Goal: Task Accomplishment & Management: Use online tool/utility

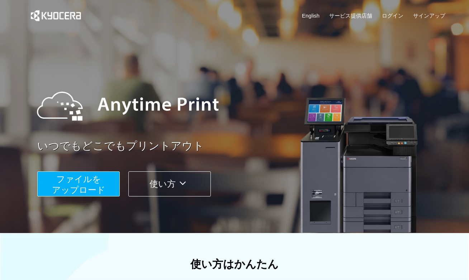
click at [83, 187] on span "ファイルを ​​アップロード" at bounding box center [78, 184] width 53 height 20
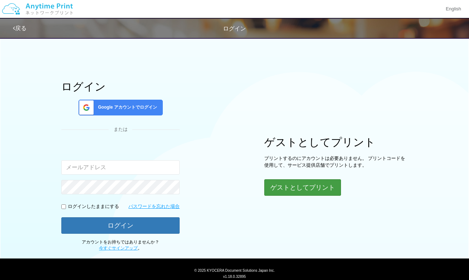
click at [293, 186] on button "ゲストとしてプリント" at bounding box center [302, 187] width 77 height 16
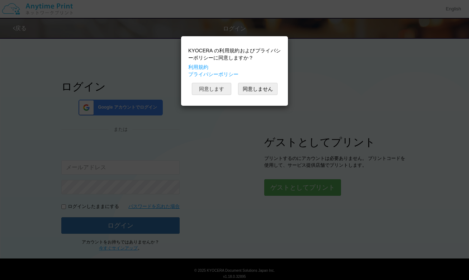
click at [216, 89] on button "同意します" at bounding box center [211, 89] width 39 height 12
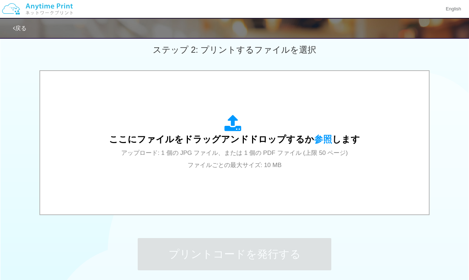
scroll to position [214, 0]
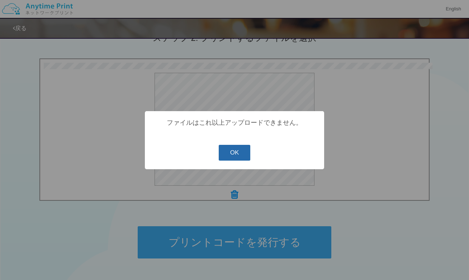
click at [235, 155] on button "OK" at bounding box center [235, 153] width 32 height 16
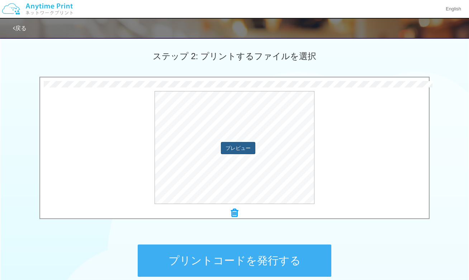
scroll to position [194, 0]
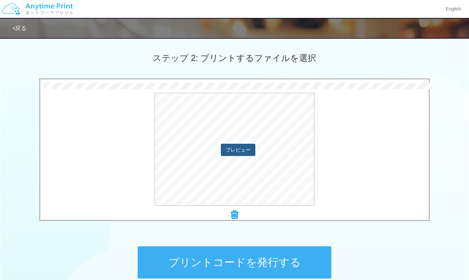
click at [245, 149] on button "プレビュー" at bounding box center [238, 150] width 34 height 12
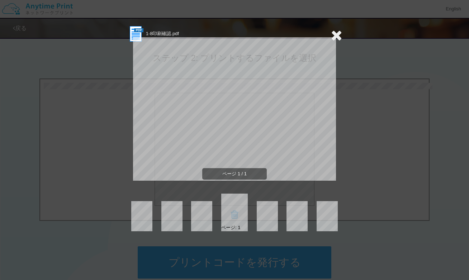
click at [338, 38] on icon at bounding box center [336, 35] width 11 height 14
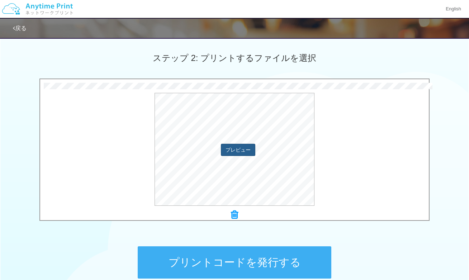
click at [227, 150] on button "プレビュー" at bounding box center [238, 150] width 34 height 12
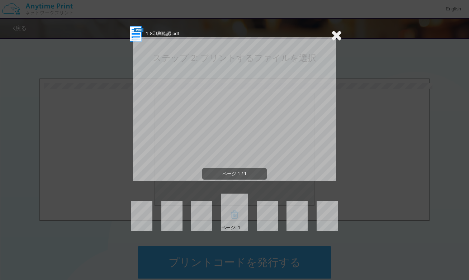
click at [335, 36] on icon at bounding box center [336, 35] width 11 height 14
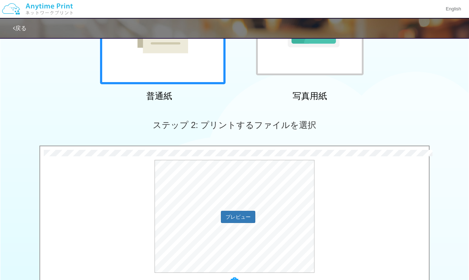
scroll to position [89, 0]
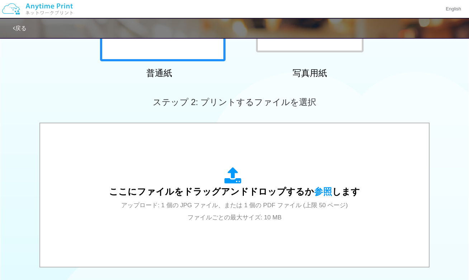
scroll to position [186, 0]
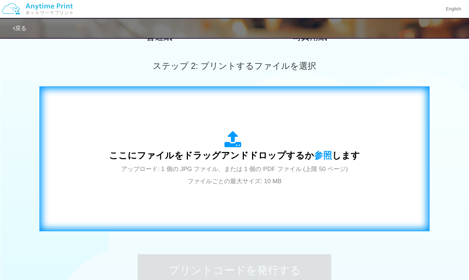
click at [316, 176] on div "ここにファイルをドラッグアンドドロップするか 参照 します アップロード: 1 個の JPG ファイル、または 1 個の PDF ファイル (上限 50 ペー…" at bounding box center [234, 159] width 251 height 56
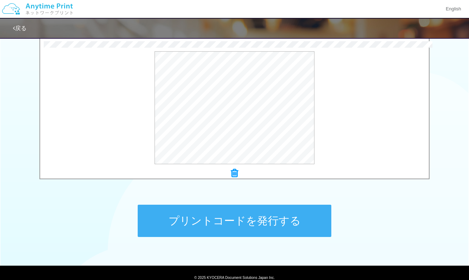
scroll to position [235, 0]
click at [232, 167] on div "× 1-8印刷確認.pdf プレビュー" at bounding box center [234, 109] width 389 height 137
click at [236, 173] on icon at bounding box center [234, 173] width 7 height 9
click at [233, 223] on button "プリントコードを発行する" at bounding box center [235, 221] width 194 height 32
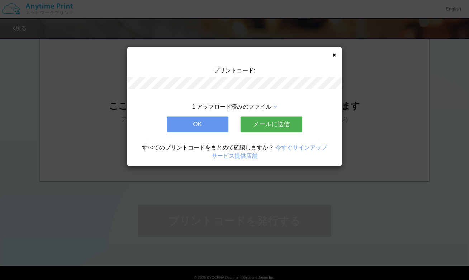
scroll to position [0, 0]
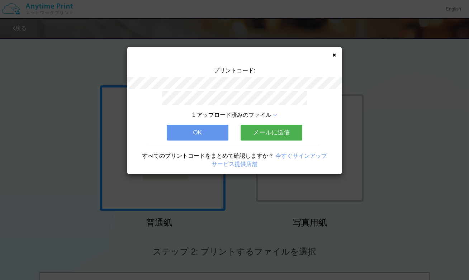
click at [212, 135] on button "OK" at bounding box center [198, 133] width 62 height 16
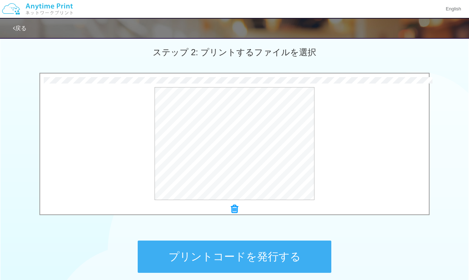
scroll to position [207, 0]
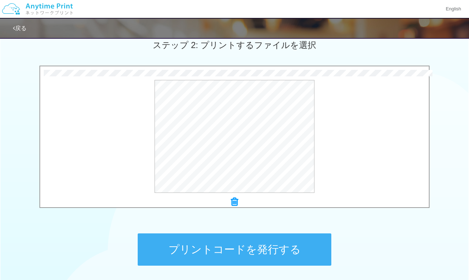
click at [205, 252] on button "プリントコードを発行する" at bounding box center [235, 249] width 194 height 32
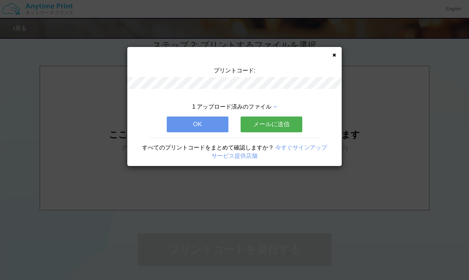
scroll to position [0, 0]
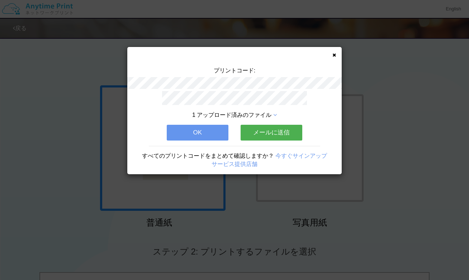
click at [216, 129] on button "OK" at bounding box center [198, 133] width 62 height 16
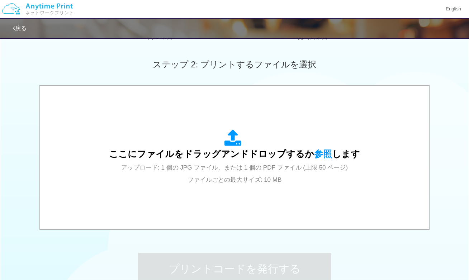
scroll to position [198, 0]
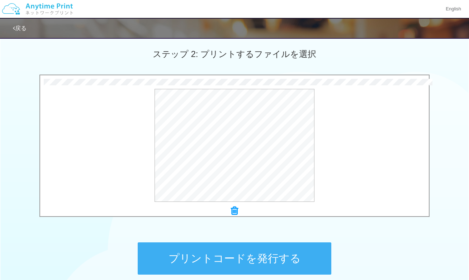
click at [252, 262] on button "プリントコードを発行する" at bounding box center [235, 258] width 194 height 32
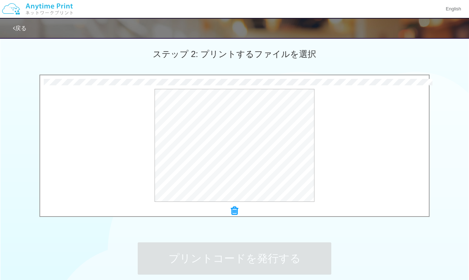
scroll to position [0, 0]
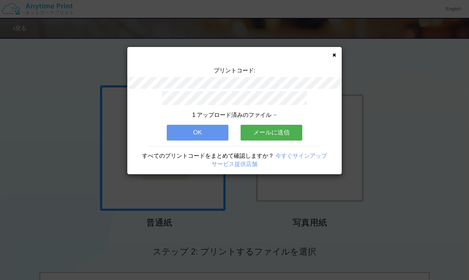
click at [213, 130] on button "OK" at bounding box center [198, 133] width 62 height 16
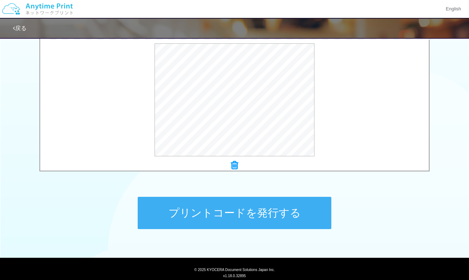
scroll to position [247, 0]
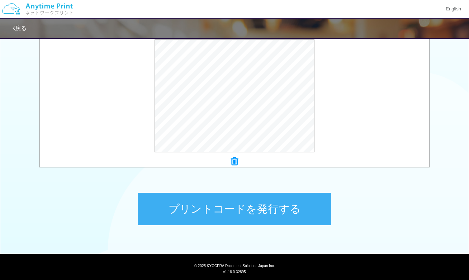
click at [240, 217] on button "プリントコードを発行する" at bounding box center [235, 209] width 194 height 32
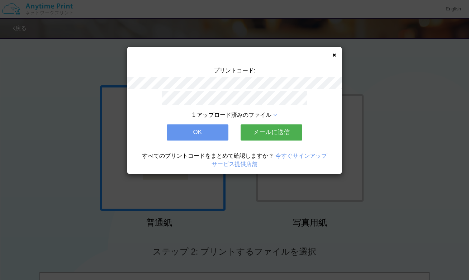
click at [208, 133] on button "OK" at bounding box center [198, 132] width 62 height 16
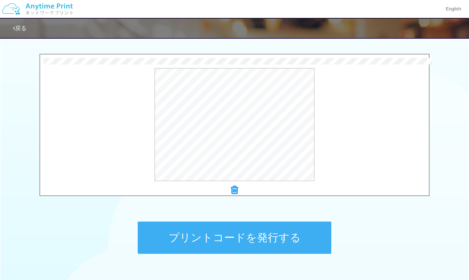
scroll to position [225, 0]
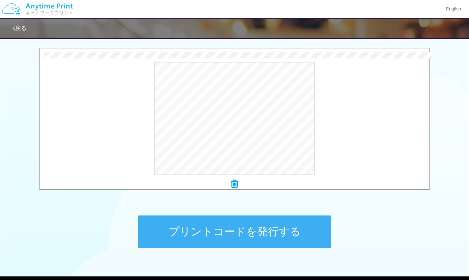
click at [228, 235] on button "プリントコードを発行する" at bounding box center [235, 232] width 194 height 32
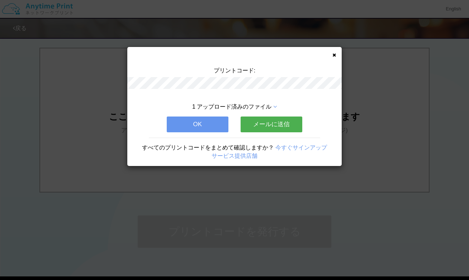
scroll to position [0, 0]
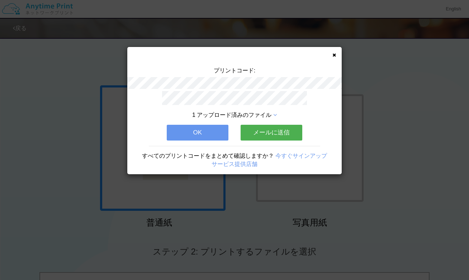
click at [198, 133] on button "OK" at bounding box center [198, 133] width 62 height 16
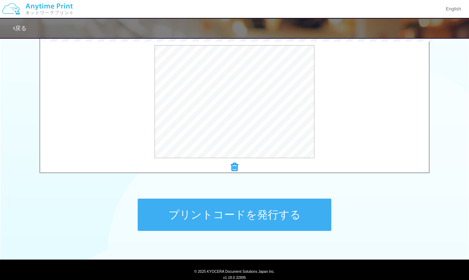
scroll to position [221, 0]
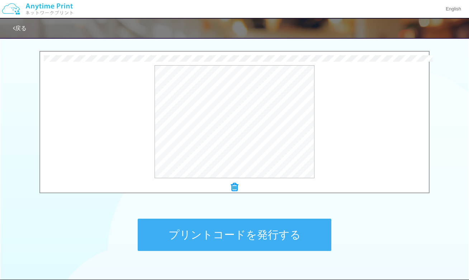
click at [275, 238] on button "プリントコードを発行する" at bounding box center [235, 235] width 194 height 32
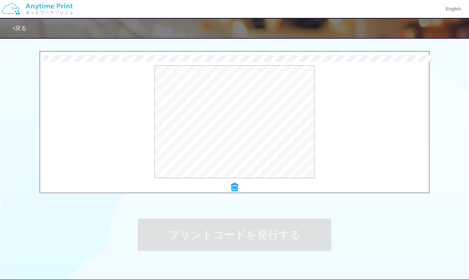
scroll to position [0, 0]
